Goal: Information Seeking & Learning: Compare options

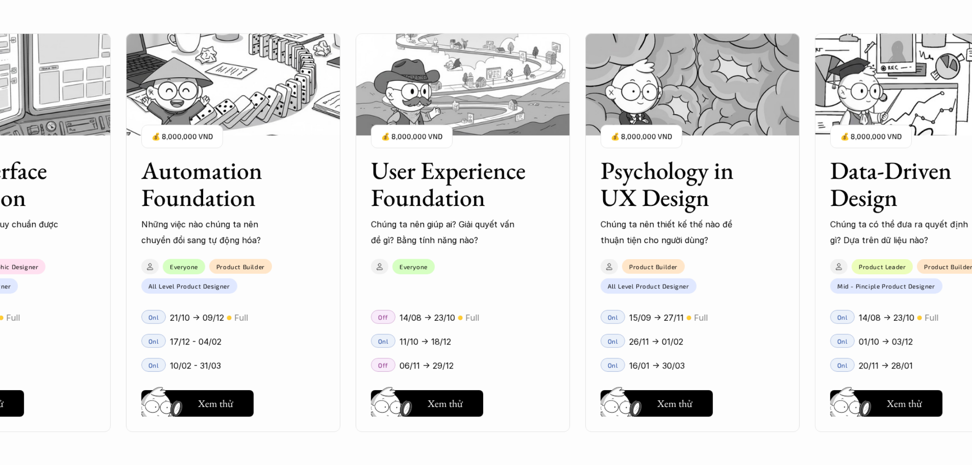
scroll to position [1071, 0]
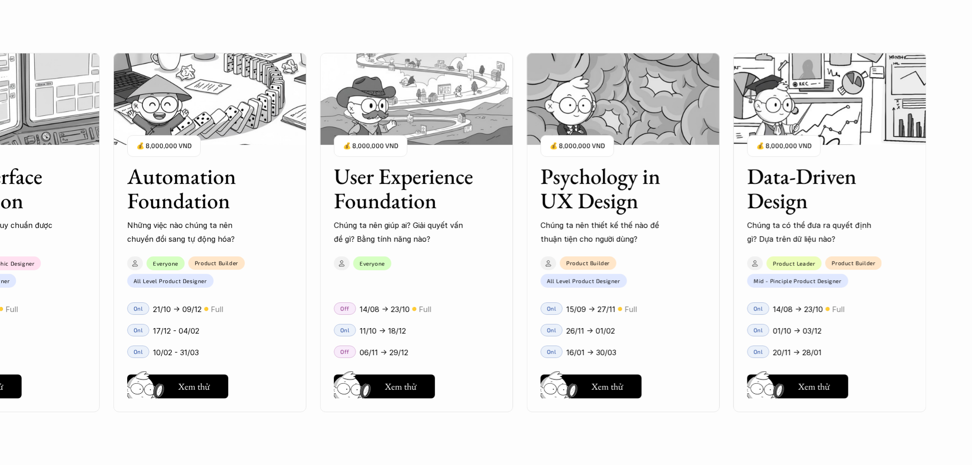
click at [441, 134] on img at bounding box center [416, 99] width 193 height 92
click at [400, 389] on h5 "Xem thử" at bounding box center [401, 388] width 32 height 13
click at [456, 292] on div "User Experience Foundation Chúng ta nên giúp ai? Giải quyết vấn đề gì? Bằng tín…" at bounding box center [416, 232] width 193 height 359
click at [406, 384] on h5 "Xem thử" at bounding box center [401, 388] width 32 height 13
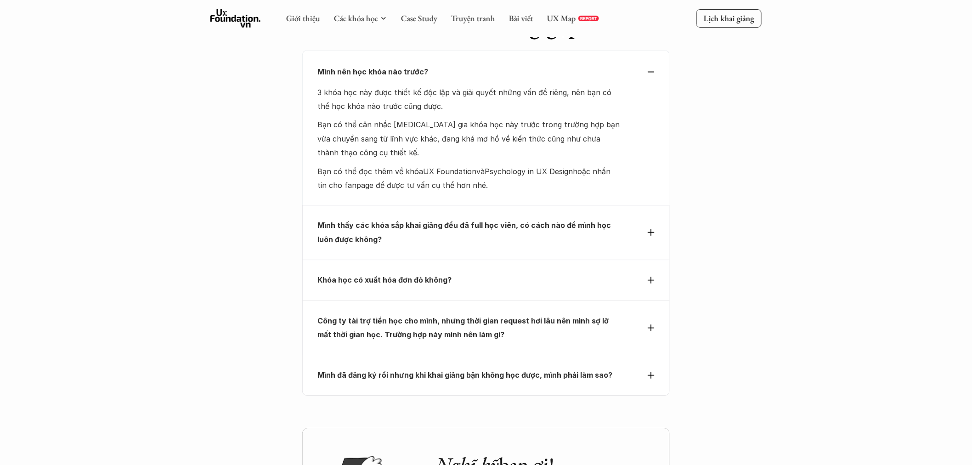
scroll to position [3733, 0]
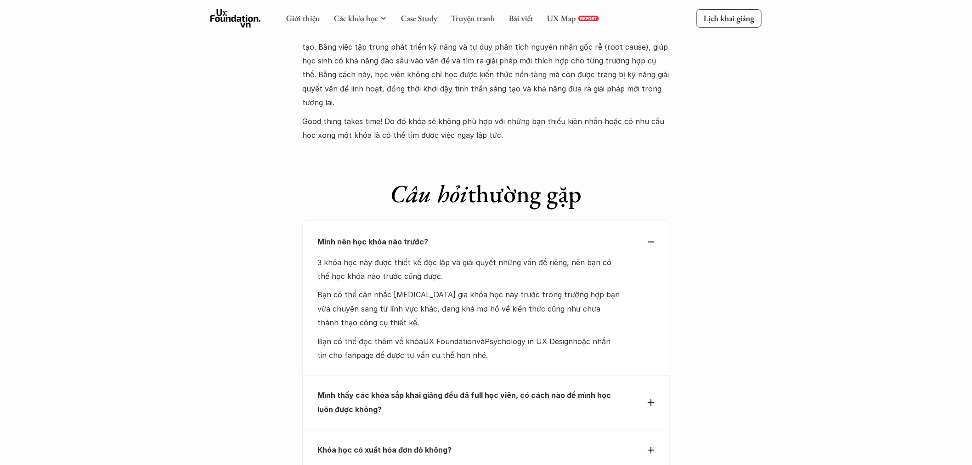
click at [563, 390] on strong "Mình thấy các khóa sắp khai giảng đều đã full học viên, có cách nào để mình học…" at bounding box center [464, 401] width 295 height 23
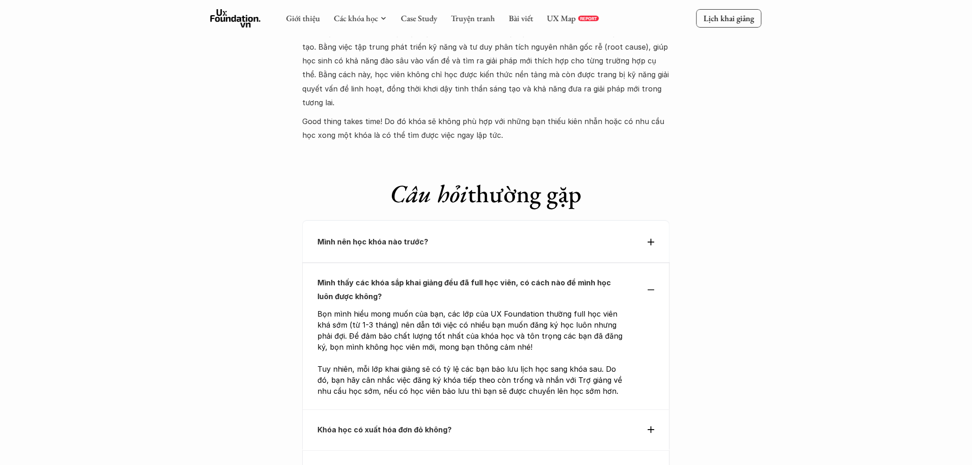
scroll to position [3902, 0]
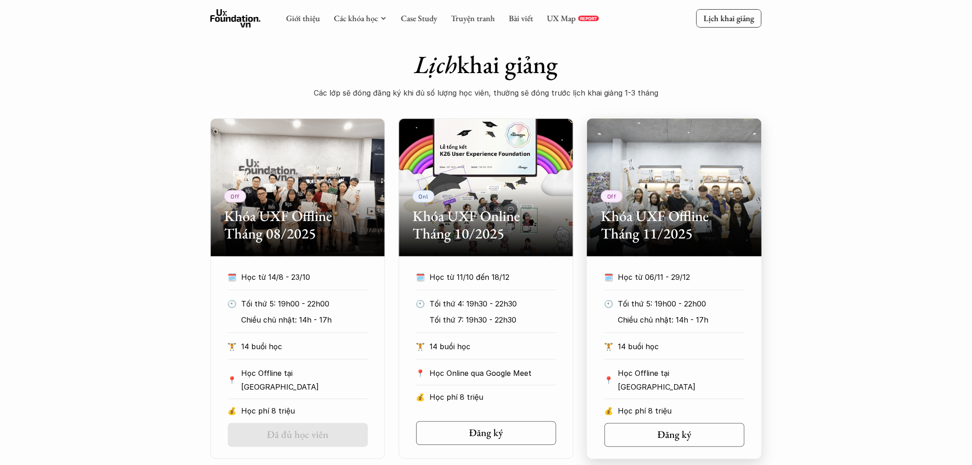
scroll to position [170, 0]
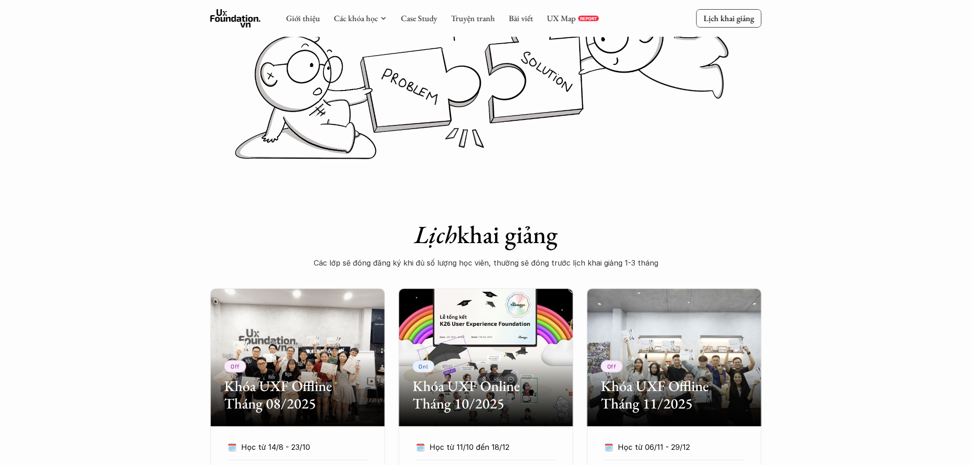
click at [235, 21] on use at bounding box center [235, 18] width 51 height 18
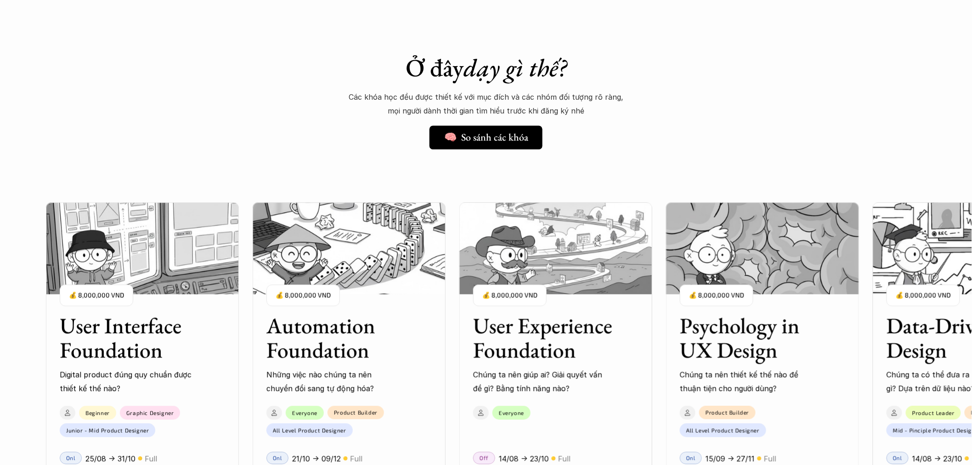
scroll to position [850, 0]
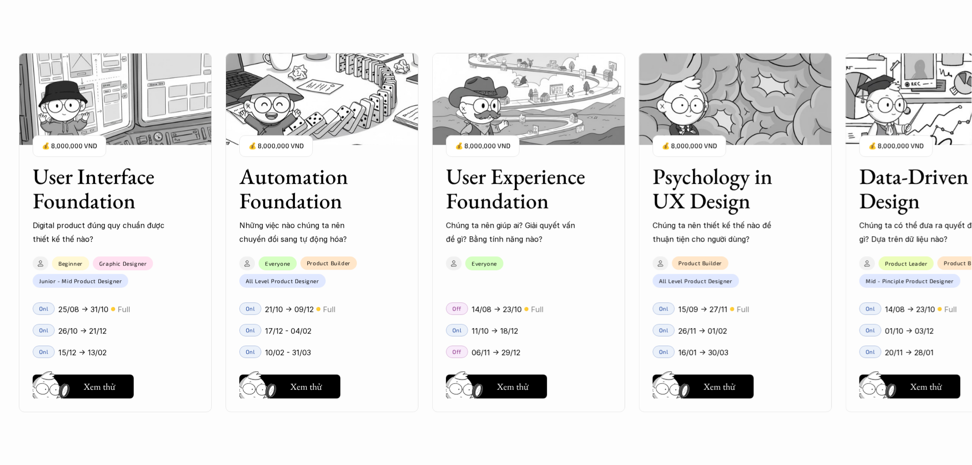
drag, startPoint x: 591, startPoint y: 182, endPoint x: 509, endPoint y: 173, distance: 83.1
click at [508, 175] on div "User Interface Foundation Digital product đúng quy chuẩn được thiết kế thế nào?…" at bounding box center [486, 232] width 880 height 465
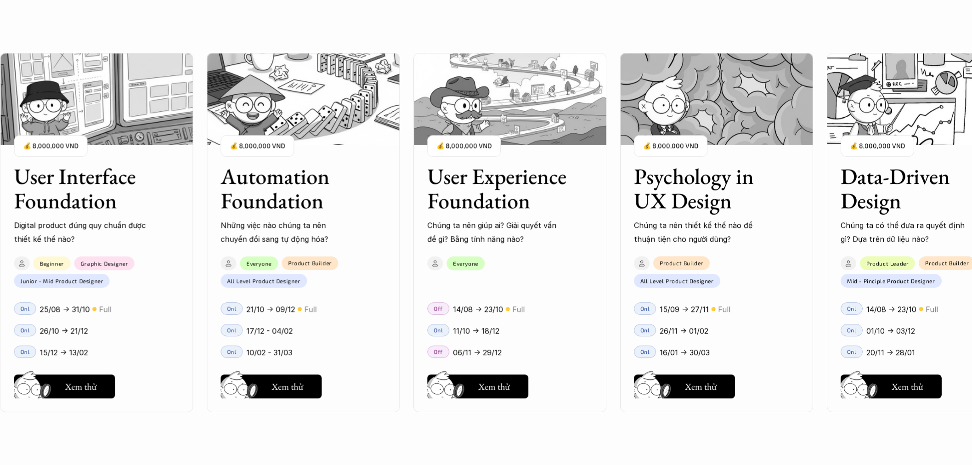
drag, startPoint x: 706, startPoint y: 176, endPoint x: 453, endPoint y: 168, distance: 252.7
click at [453, 168] on div "User Interface Foundation Digital product đúng quy chuẩn được thiết kế thế nào?…" at bounding box center [486, 232] width 880 height 465
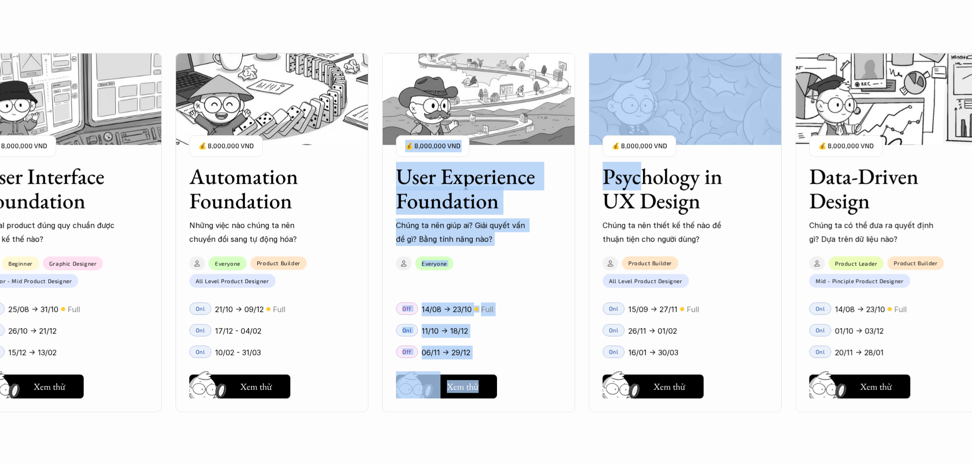
drag, startPoint x: 582, startPoint y: 177, endPoint x: 392, endPoint y: 168, distance: 190.3
click at [392, 168] on div "User Interface Foundation Digital product đúng quy chuẩn được thiết kế thế nào?…" at bounding box center [486, 232] width 880 height 465
click at [630, 180] on h3 "Psychology in UX Design" at bounding box center [673, 188] width 142 height 49
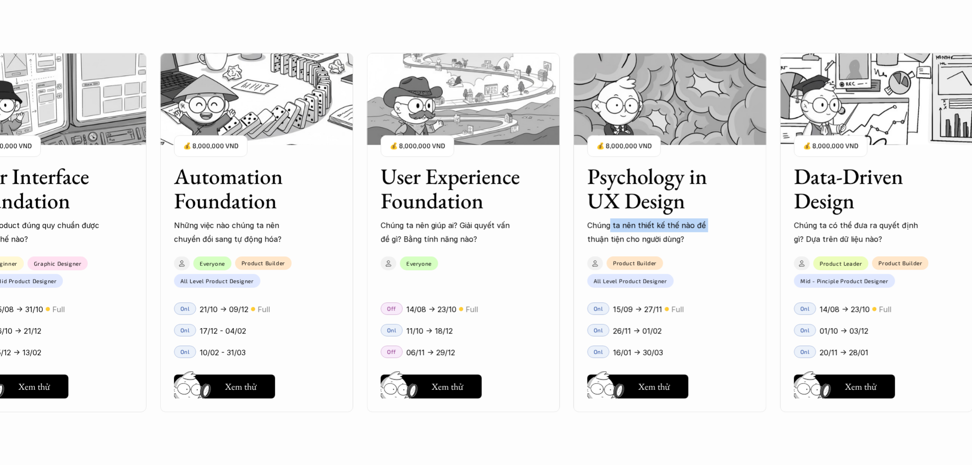
drag, startPoint x: 726, startPoint y: 216, endPoint x: 608, endPoint y: 231, distance: 119.3
click at [608, 231] on div "User Interface Foundation Digital product đúng quy chuẩn được thiết kế thế nào?…" at bounding box center [486, 232] width 880 height 465
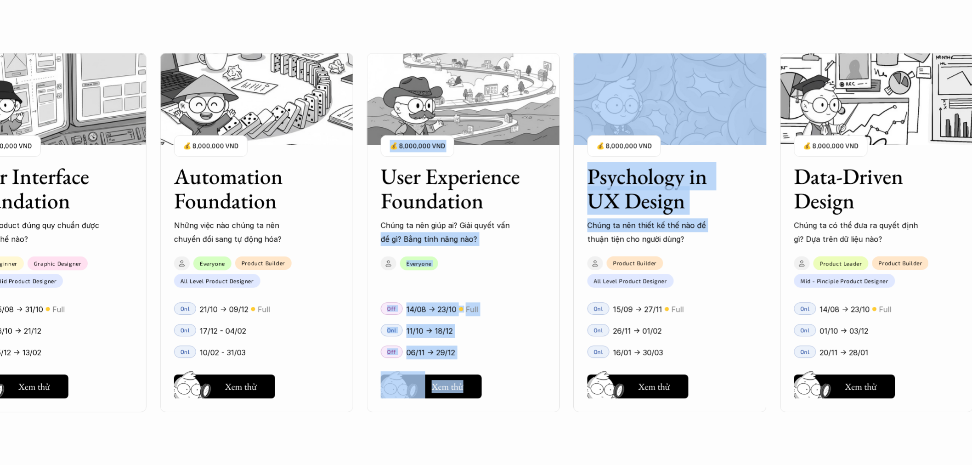
click at [729, 224] on div "Psychology in UX Design Chúng ta nên thiết kế thế nào để thuận tiện cho người d…" at bounding box center [670, 198] width 193 height 96
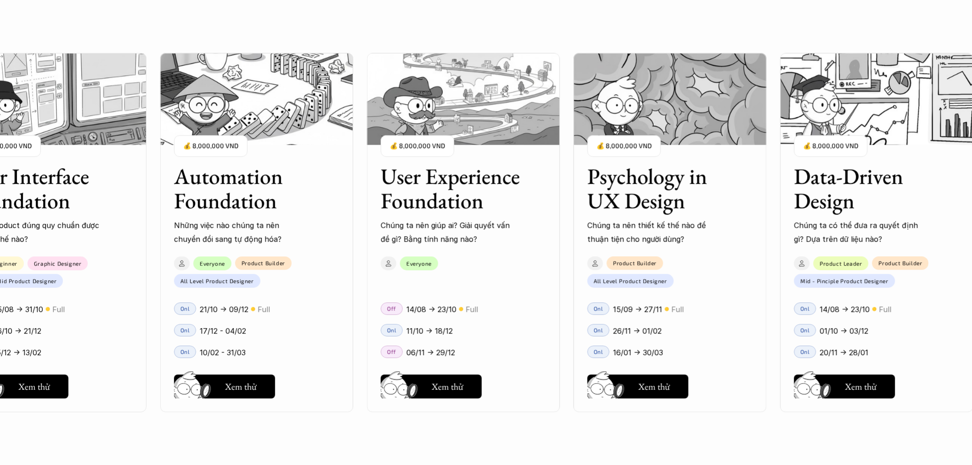
click at [740, 224] on div "Psychology in UX Design Chúng ta nên thiết kế thế nào để thuận tiện cho người d…" at bounding box center [670, 198] width 193 height 96
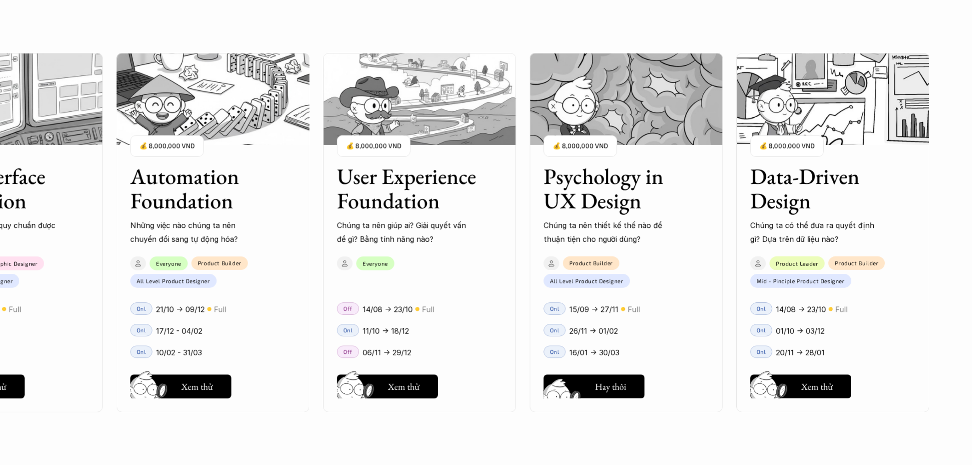
click at [622, 390] on h5 "Xem thử" at bounding box center [611, 388] width 32 height 13
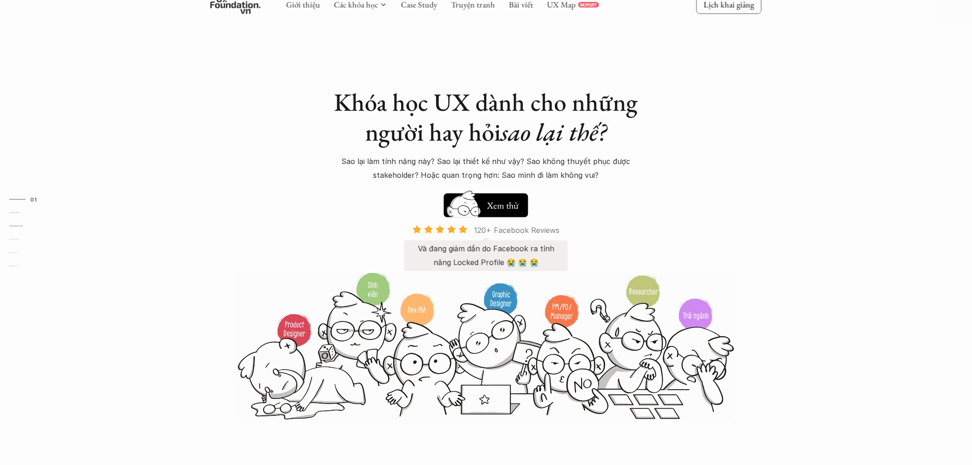
scroll to position [0, 0]
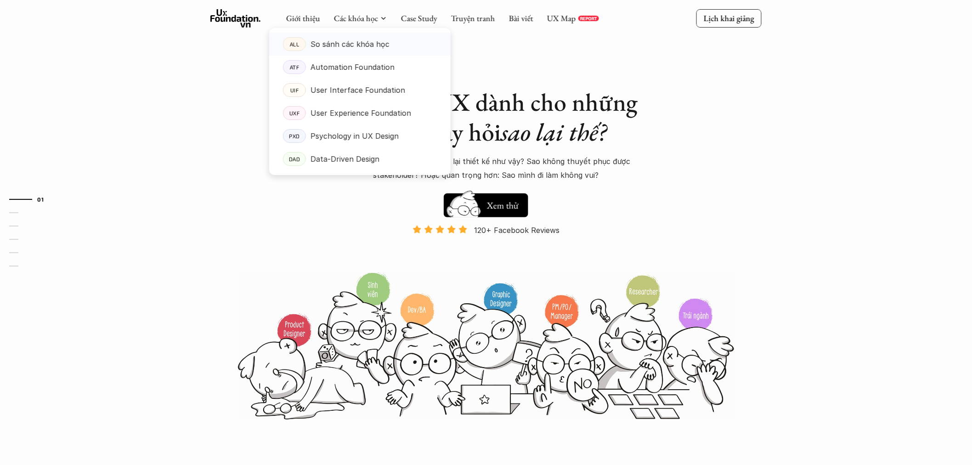
click at [357, 40] on p "So sánh các khóa học" at bounding box center [349, 44] width 79 height 14
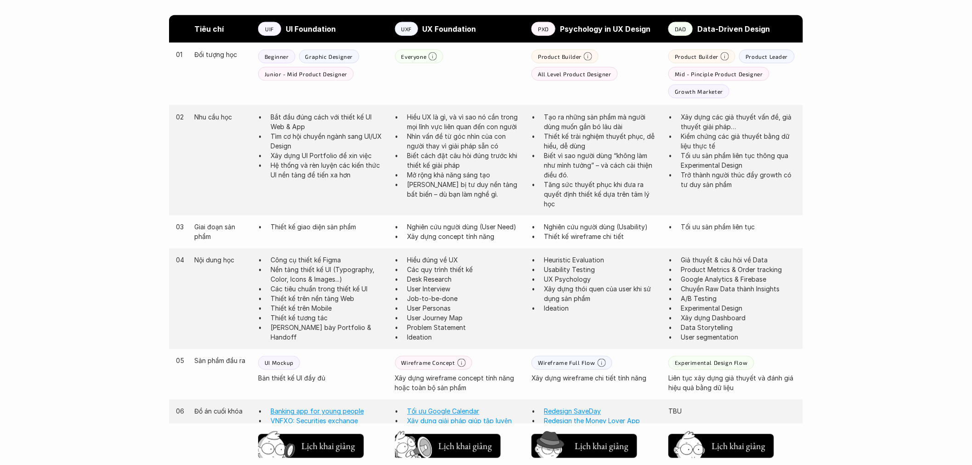
scroll to position [680, 0]
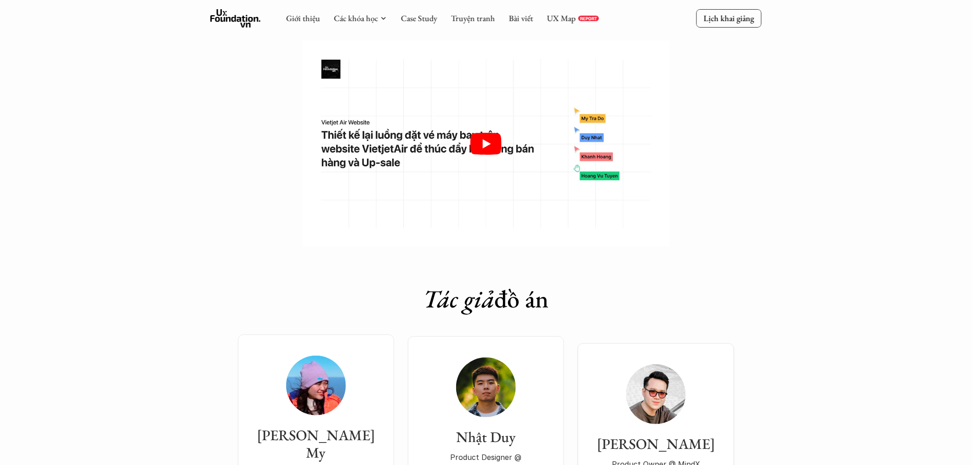
scroll to position [2706, 0]
